Goal: Information Seeking & Learning: Check status

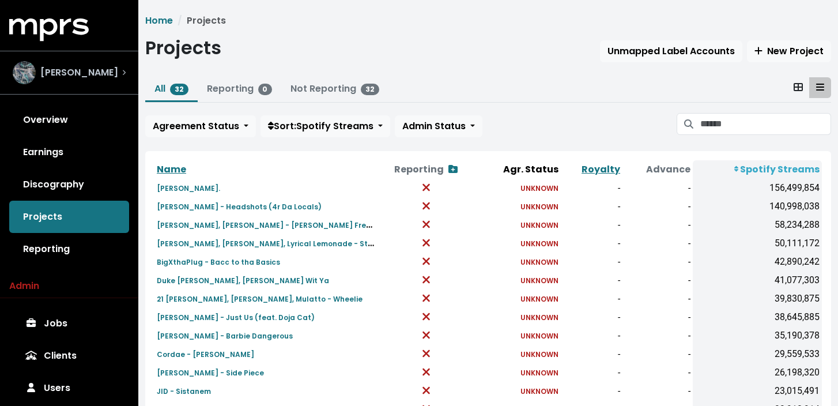
drag, startPoint x: 0, startPoint y: 0, endPoint x: 101, endPoint y: 69, distance: 122.0
click at [101, 69] on span "[PERSON_NAME]" at bounding box center [79, 73] width 78 height 14
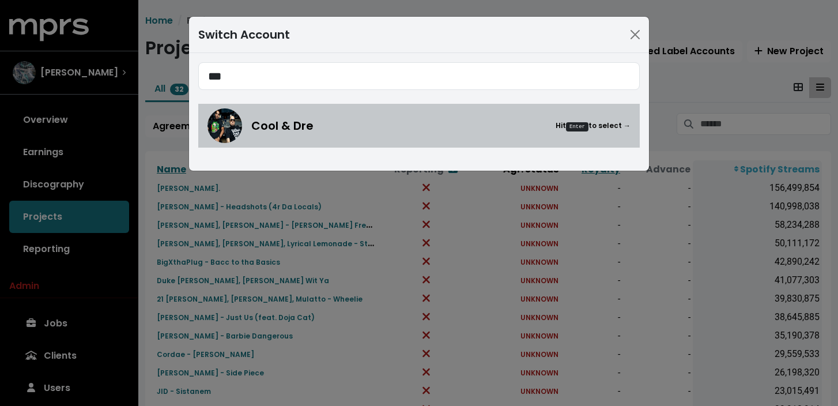
type input "***"
click at [355, 139] on div "Cool & Dre Hit Enter to select →" at bounding box center [419, 125] width 423 height 35
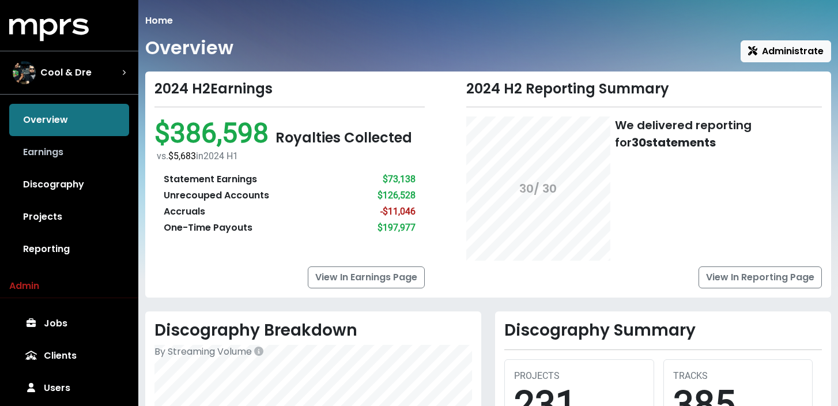
click at [91, 153] on link "Earnings" at bounding box center [69, 152] width 120 height 32
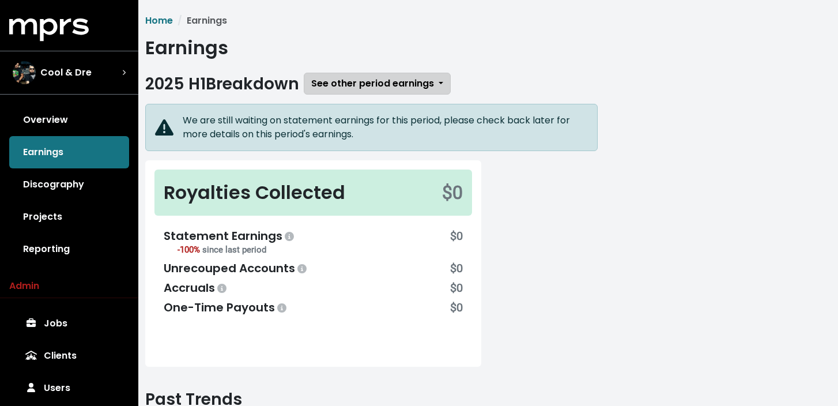
click at [391, 82] on span "See other period earnings" at bounding box center [372, 83] width 123 height 13
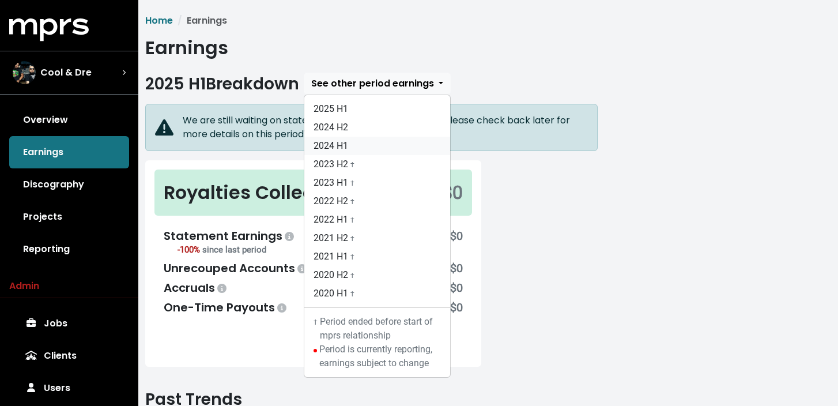
click at [384, 144] on link "2024 H1" at bounding box center [377, 146] width 146 height 18
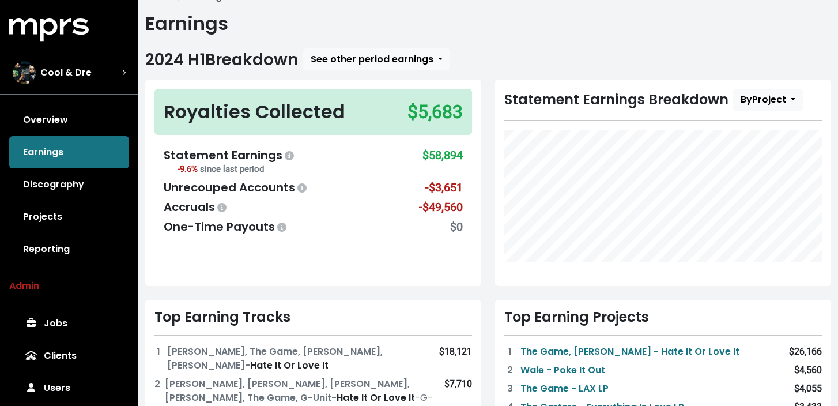
scroll to position [17, 0]
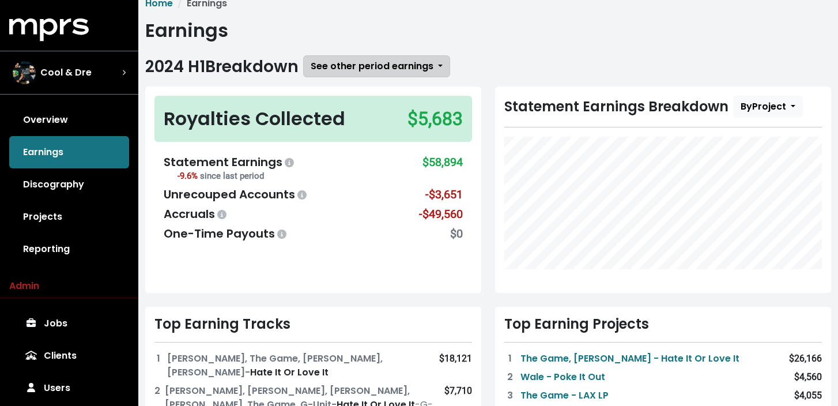
click at [407, 59] on span "See other period earnings" at bounding box center [372, 66] width 123 height 14
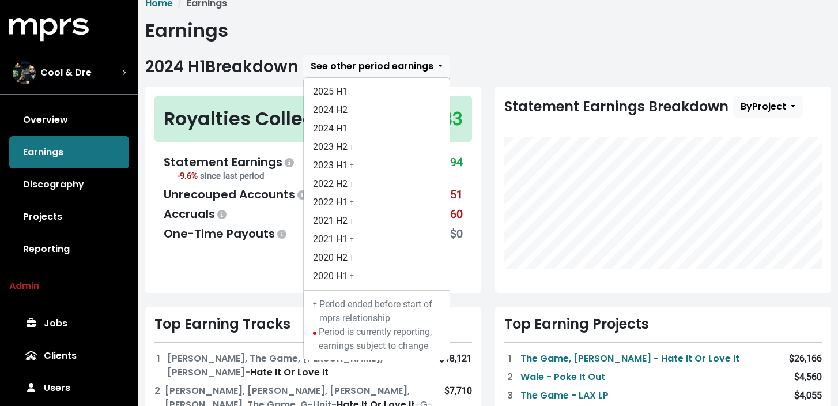
click at [490, 114] on div "Statement Earnings Breakdown By Project" at bounding box center [663, 190] width 350 height 206
